Goal: Task Accomplishment & Management: Complete application form

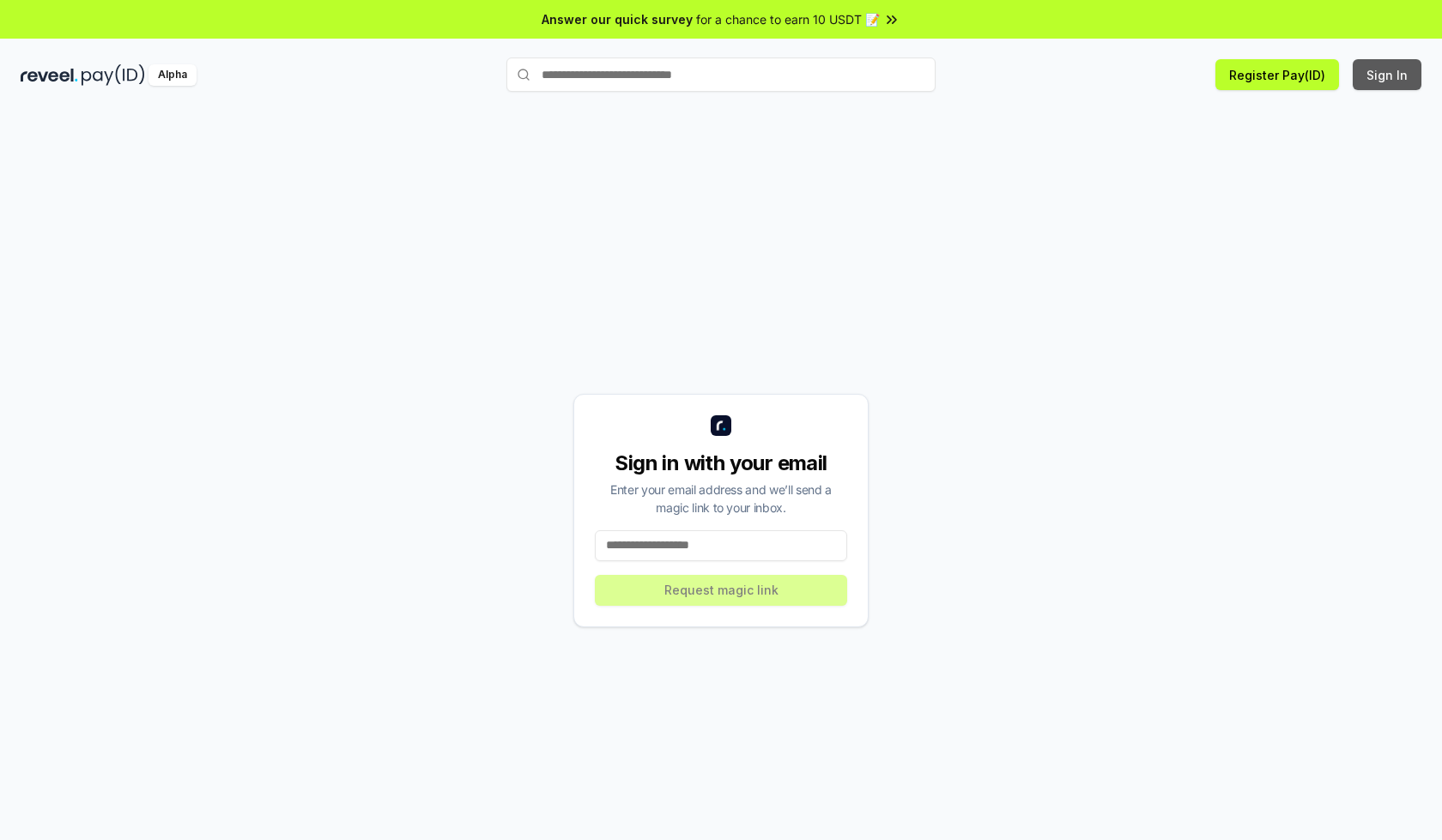
click at [1389, 75] on button "Sign In" at bounding box center [1387, 74] width 69 height 31
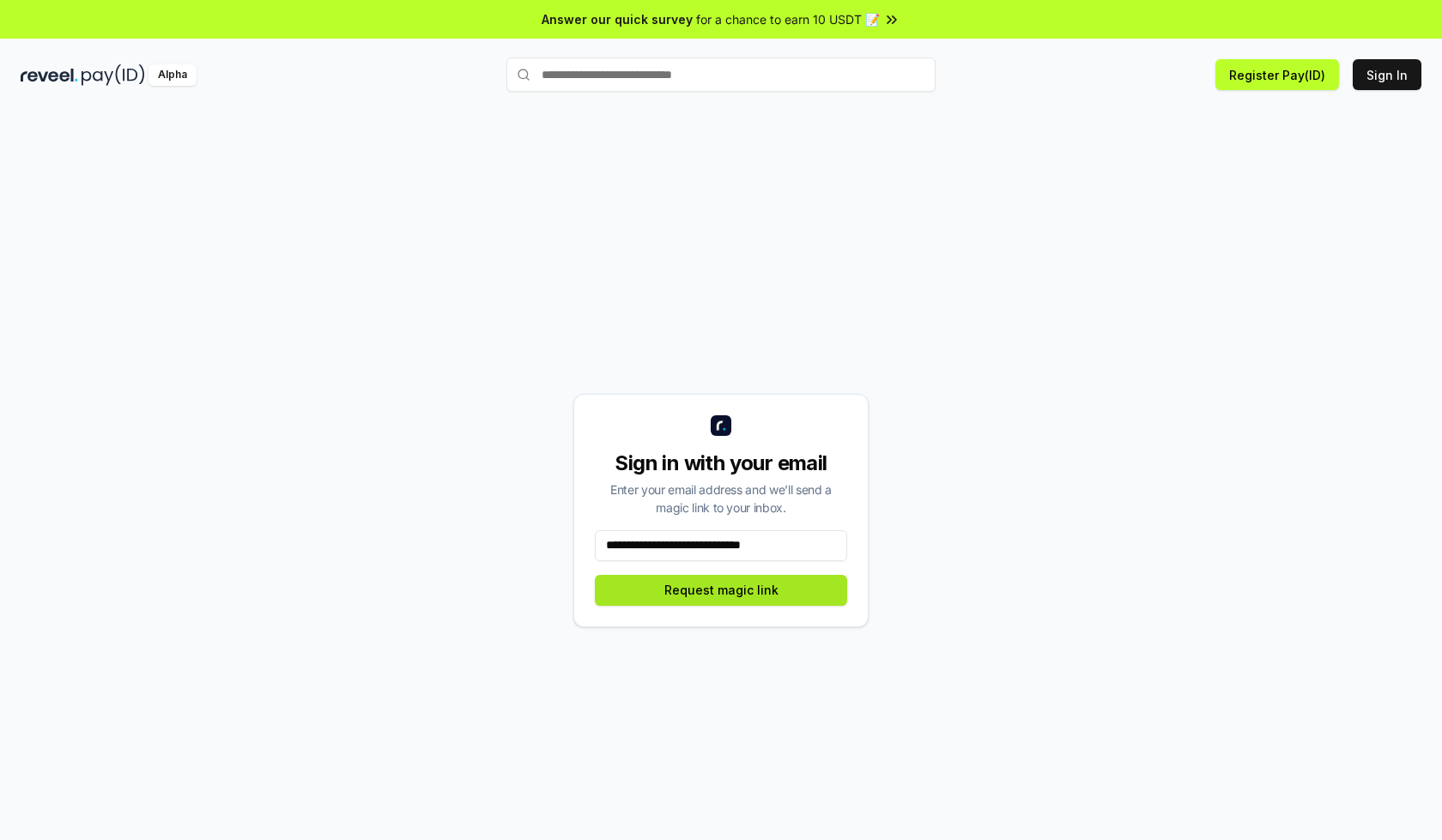
type input "**********"
click at [721, 590] on button "Request magic link" at bounding box center [721, 590] width 252 height 31
